Goal: Transaction & Acquisition: Book appointment/travel/reservation

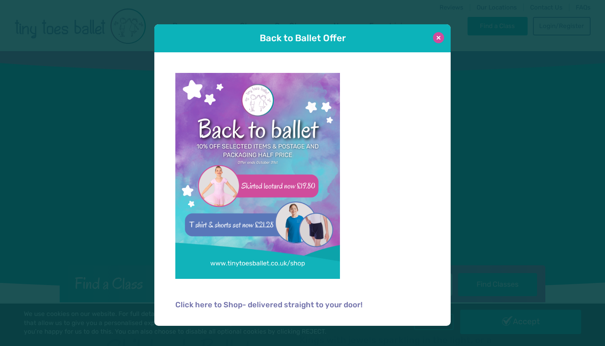
click at [440, 37] on button at bounding box center [438, 37] width 11 height 11
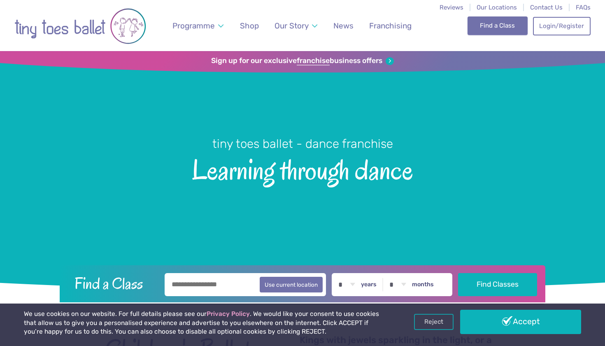
click at [482, 26] on link "Find a Class" at bounding box center [498, 25] width 61 height 18
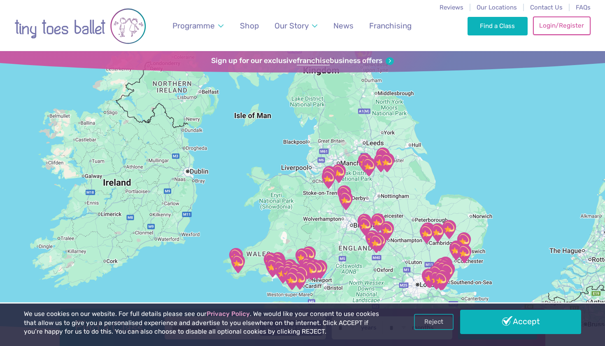
click at [545, 29] on link "Login/Register" at bounding box center [562, 25] width 58 height 18
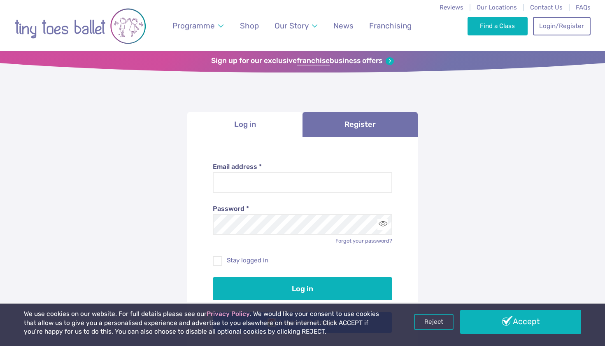
click at [323, 193] on div "Password * Forgot your password?" at bounding box center [303, 219] width 180 height 52
click at [325, 185] on input "Email address *" at bounding box center [303, 182] width 180 height 21
type input "**********"
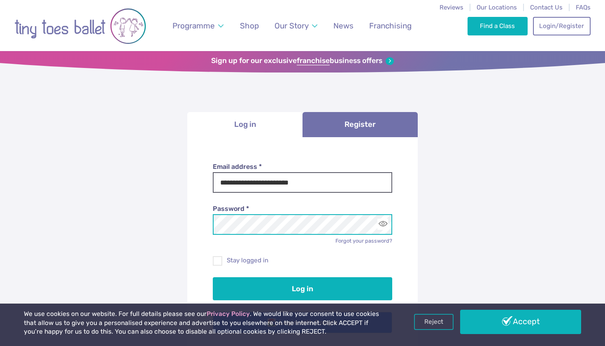
click at [303, 287] on button "Log in" at bounding box center [303, 288] width 180 height 23
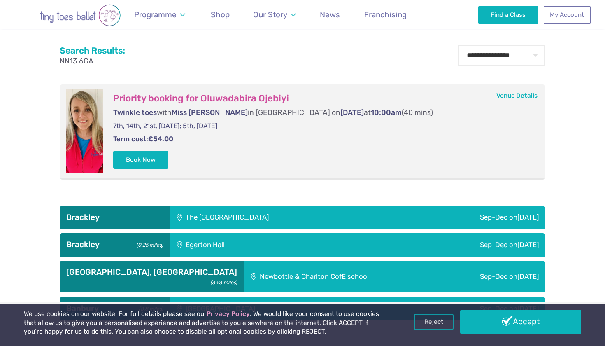
scroll to position [328, 0]
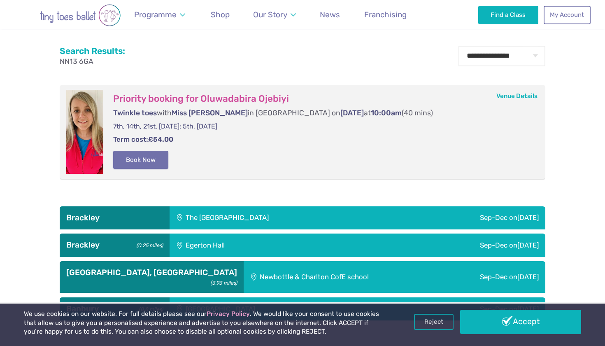
click at [156, 157] on button "Book Now" at bounding box center [140, 160] width 55 height 18
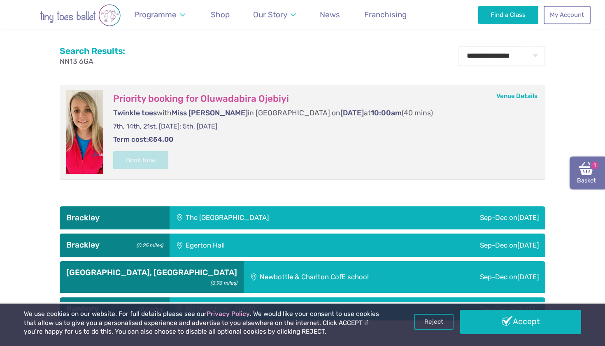
click at [585, 180] on link "Basket 1" at bounding box center [587, 173] width 35 height 33
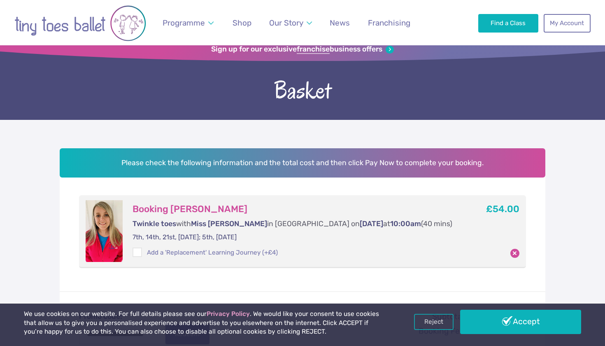
scroll to position [7, 0]
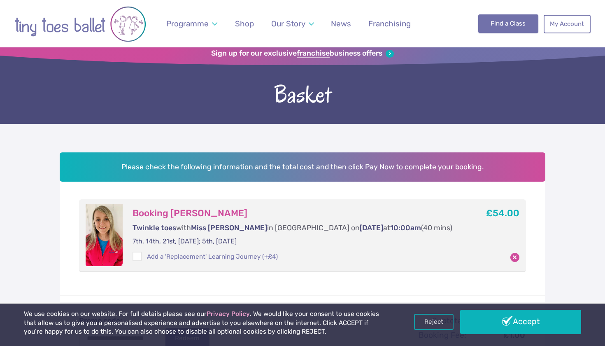
click at [500, 32] on link "Find a Class" at bounding box center [509, 23] width 61 height 18
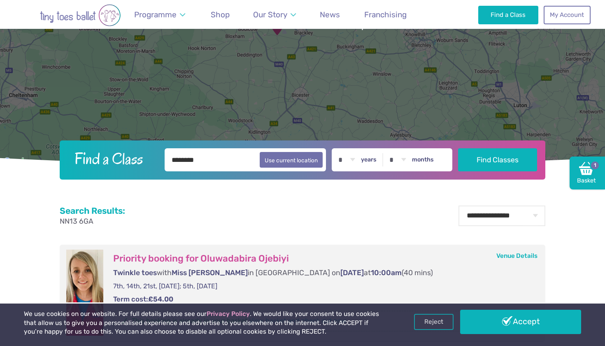
scroll to position [133, 0]
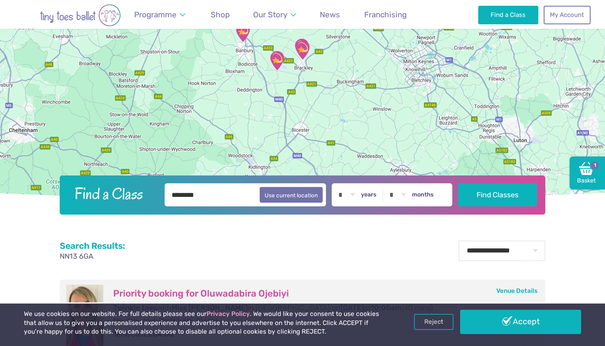
drag, startPoint x: 237, startPoint y: 200, endPoint x: 119, endPoint y: 199, distance: 117.8
click at [119, 199] on form "Find a Class ******** Use current location * * * * * * * * * * ** ** ** years *…" at bounding box center [302, 194] width 475 height 23
type input "********"
select select "*"
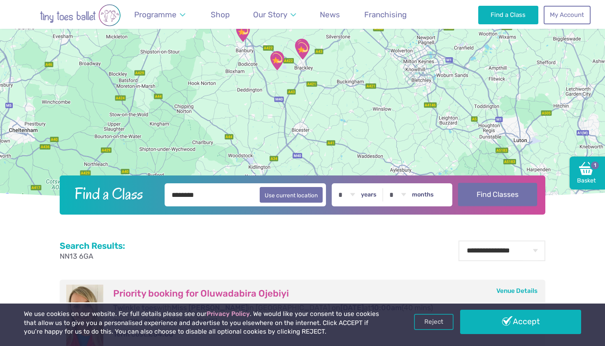
click at [474, 197] on button "Find Classes" at bounding box center [497, 194] width 79 height 23
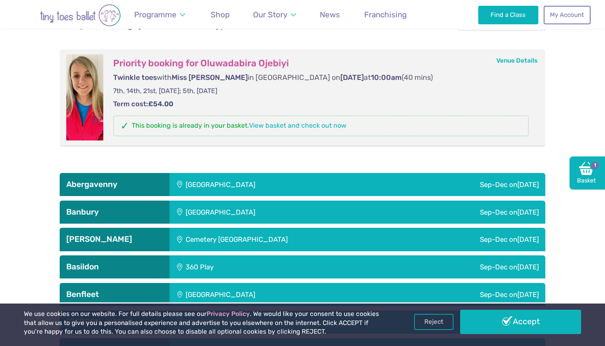
scroll to position [363, 0]
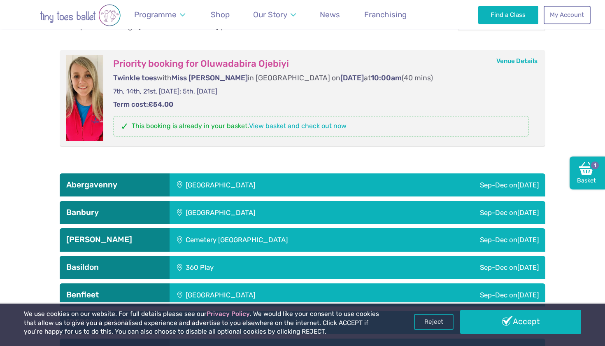
click at [381, 214] on div "[GEOGRAPHIC_DATA]" at bounding box center [275, 212] width 211 height 23
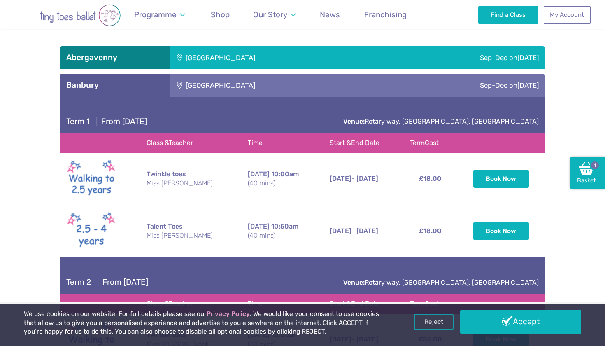
scroll to position [492, 0]
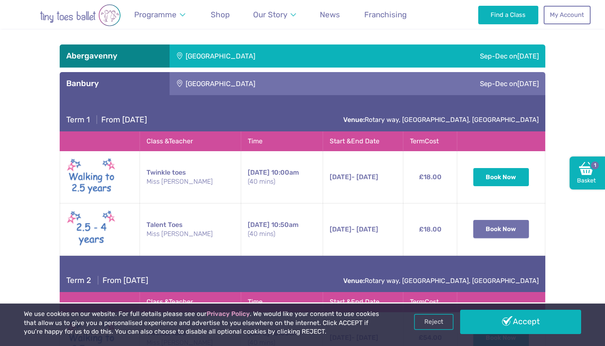
click at [502, 230] on button "Book Now" at bounding box center [502, 229] width 56 height 18
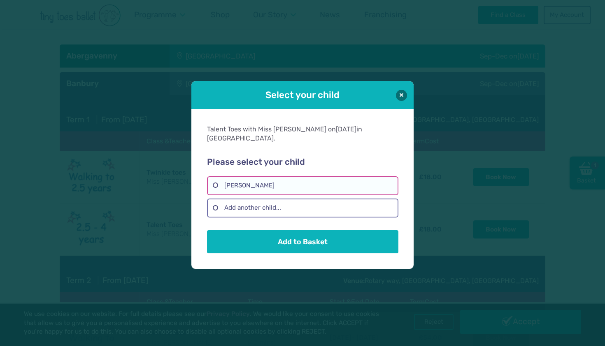
click at [348, 179] on label "Oluwadabira Ojebiyi" at bounding box center [302, 185] width 191 height 19
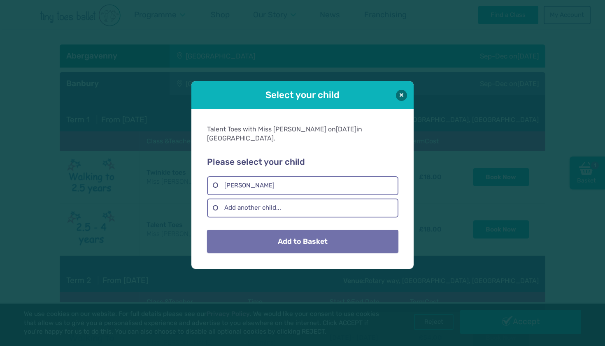
click at [336, 238] on button "Add to Basket" at bounding box center [302, 241] width 191 height 23
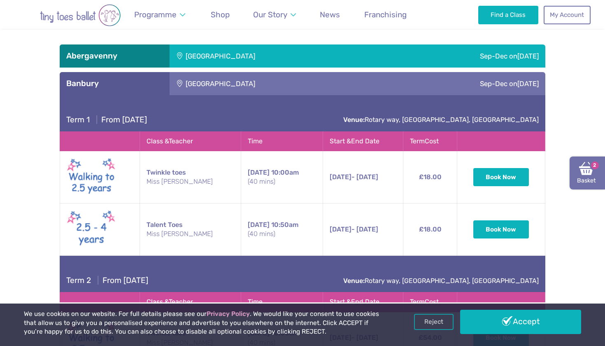
click at [580, 169] on img at bounding box center [587, 168] width 15 height 15
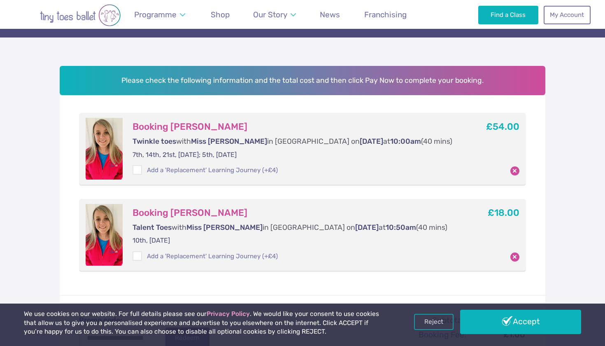
scroll to position [98, 0]
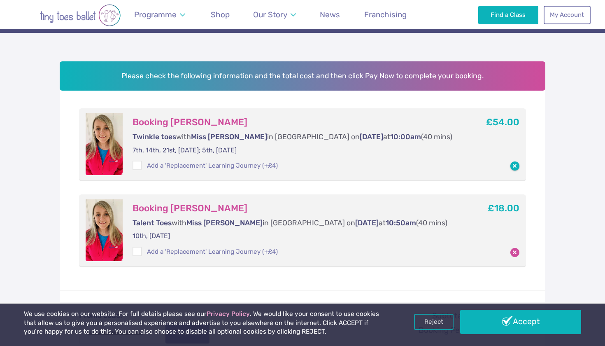
click at [516, 161] on button "button" at bounding box center [515, 165] width 9 height 9
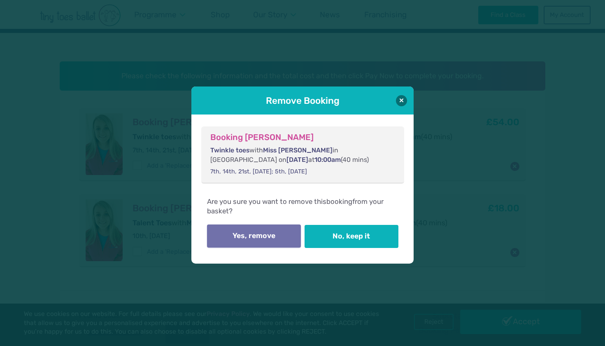
click at [298, 238] on button "Yes, remove" at bounding box center [254, 235] width 94 height 23
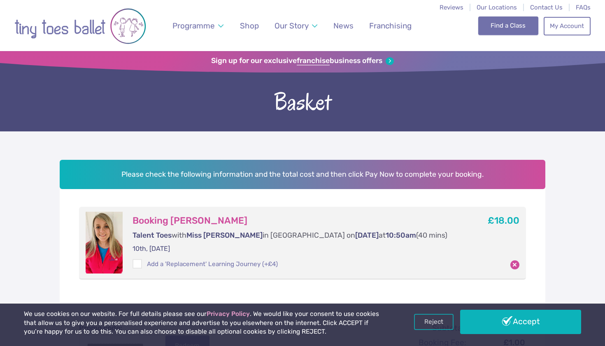
click at [492, 28] on link "Find a Class" at bounding box center [509, 25] width 61 height 18
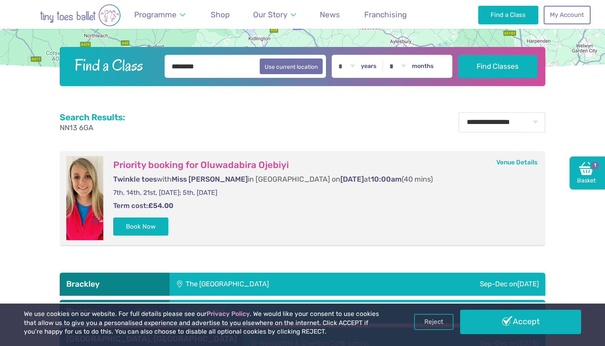
scroll to position [262, 0]
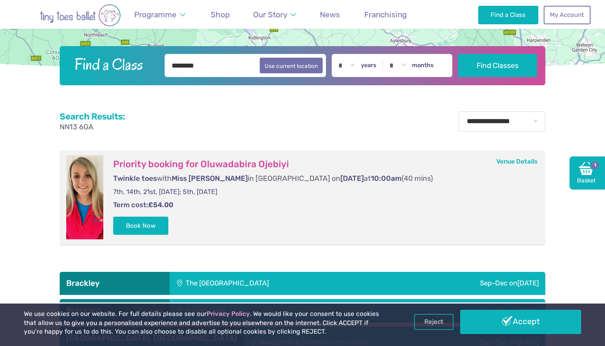
drag, startPoint x: 227, startPoint y: 69, endPoint x: 163, endPoint y: 72, distance: 63.9
click at [165, 72] on input "********" at bounding box center [245, 65] width 161 height 23
click at [171, 68] on input "*********" at bounding box center [245, 65] width 161 height 23
type input "********"
select select "*"
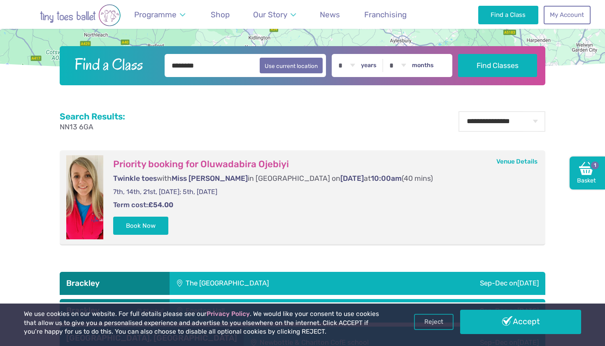
select select "*"
click at [479, 61] on button "Find Classes" at bounding box center [497, 65] width 79 height 23
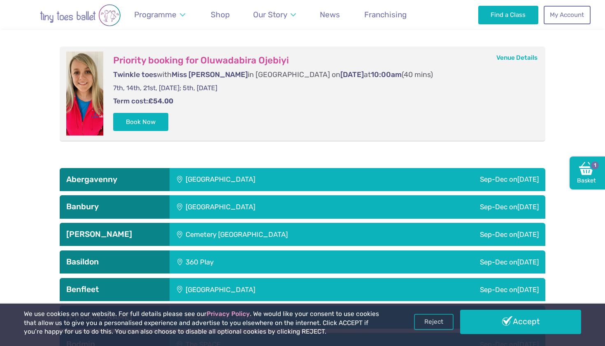
scroll to position [369, 0]
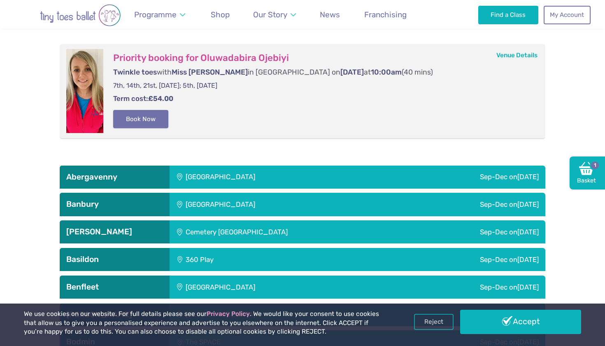
click at [156, 123] on button "Book Now" at bounding box center [140, 119] width 55 height 18
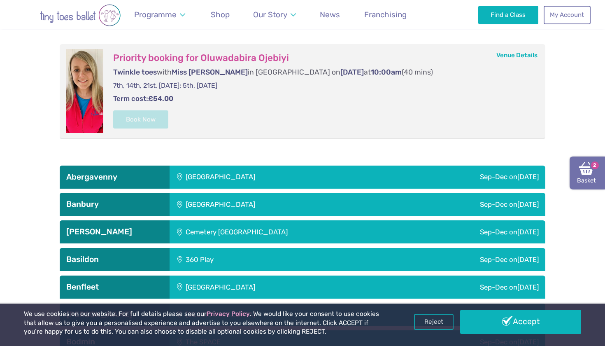
click at [591, 173] on img at bounding box center [587, 168] width 15 height 15
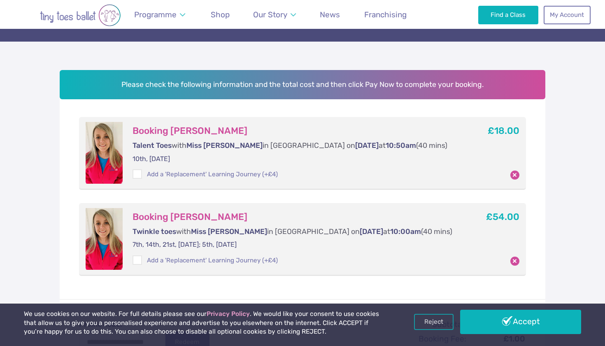
scroll to position [98, 0]
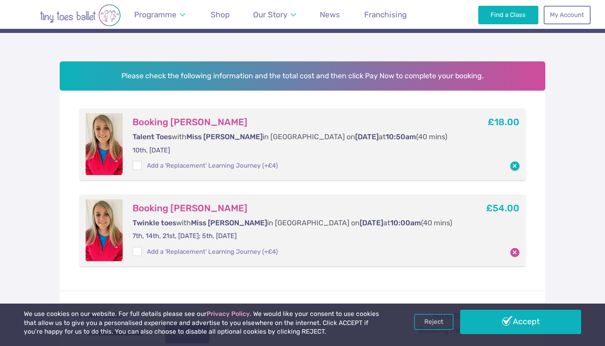
click at [513, 167] on button "button" at bounding box center [515, 165] width 9 height 9
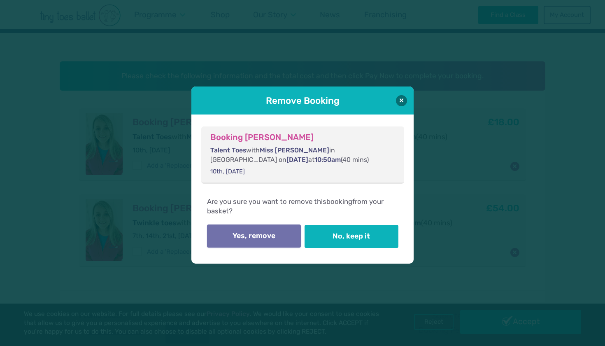
click at [288, 237] on button "Yes, remove" at bounding box center [254, 235] width 94 height 23
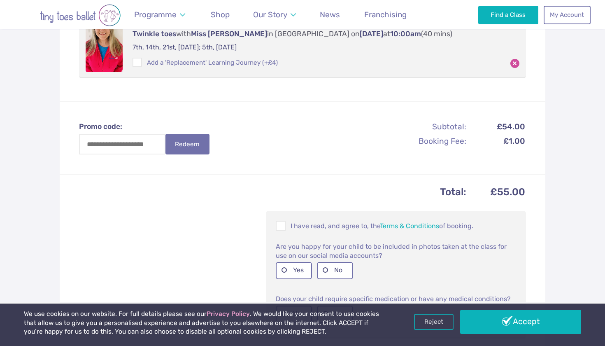
scroll to position [201, 0]
click at [281, 223] on span at bounding box center [281, 227] width 9 height 8
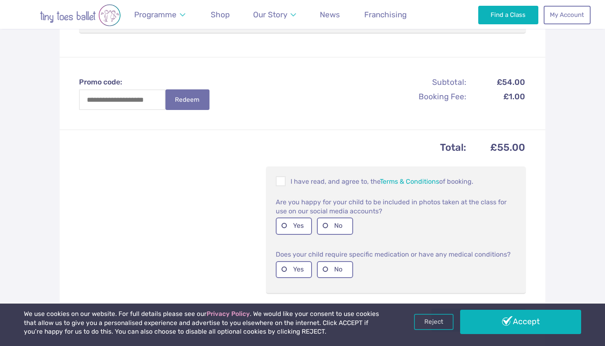
scroll to position [368, 0]
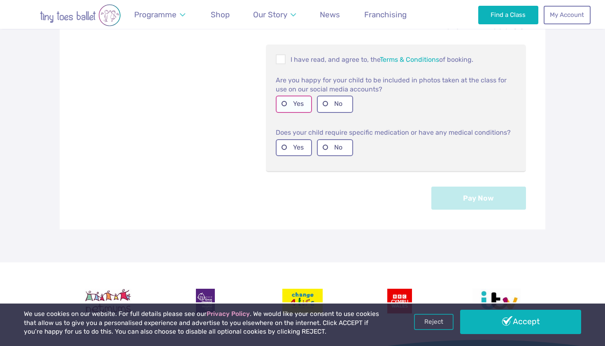
click at [298, 102] on label "Yes" at bounding box center [294, 104] width 36 height 17
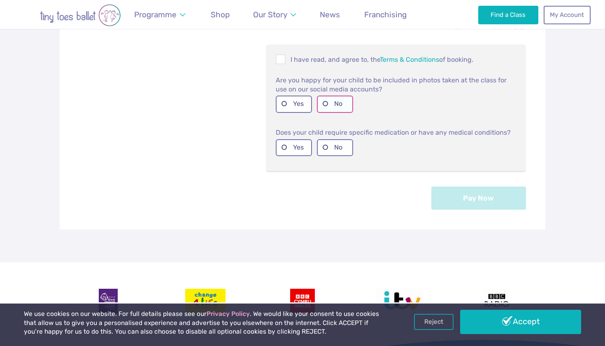
click at [331, 108] on label "No" at bounding box center [335, 104] width 36 height 17
click at [333, 146] on label "No" at bounding box center [335, 147] width 36 height 17
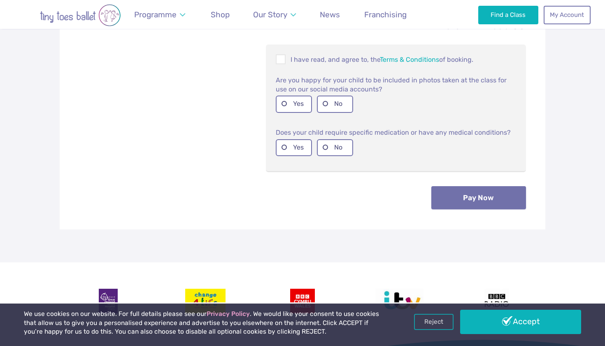
click at [445, 196] on button "Pay Now" at bounding box center [479, 197] width 95 height 23
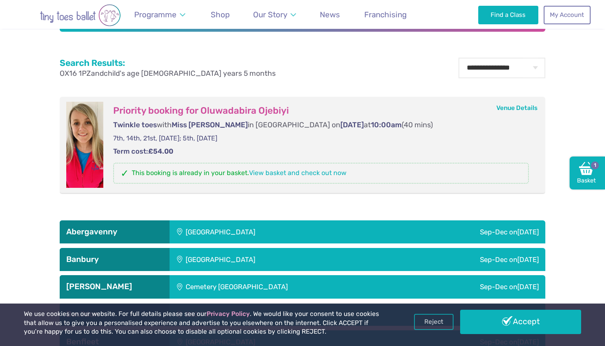
scroll to position [315, 0]
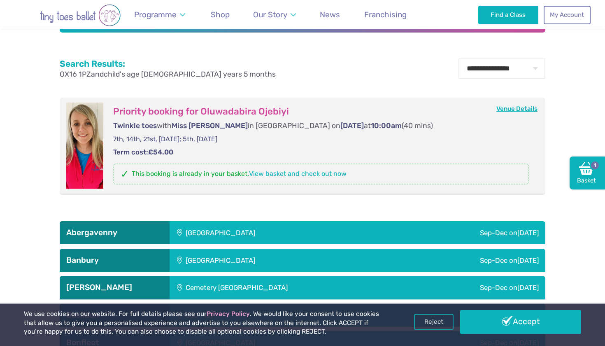
click at [500, 108] on link "Venue Details" at bounding box center [517, 108] width 41 height 7
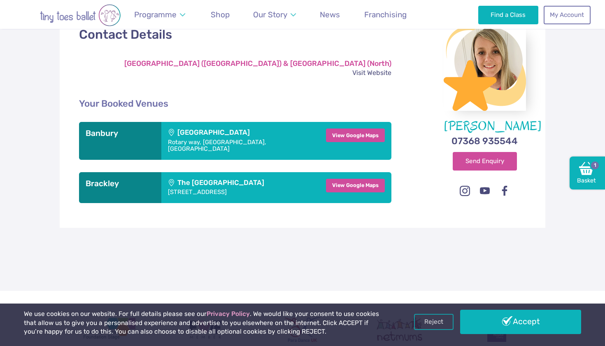
scroll to position [146, 0]
